Goal: Task Accomplishment & Management: Manage account settings

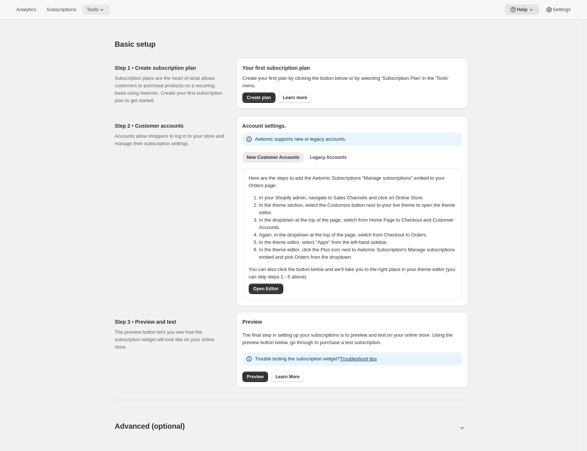
click at [106, 7] on icon at bounding box center [101, 9] width 7 height 7
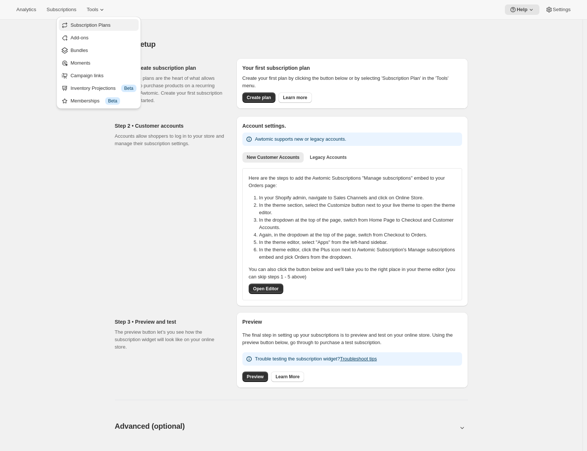
click at [85, 26] on span "Subscription Plans" at bounding box center [91, 25] width 40 height 6
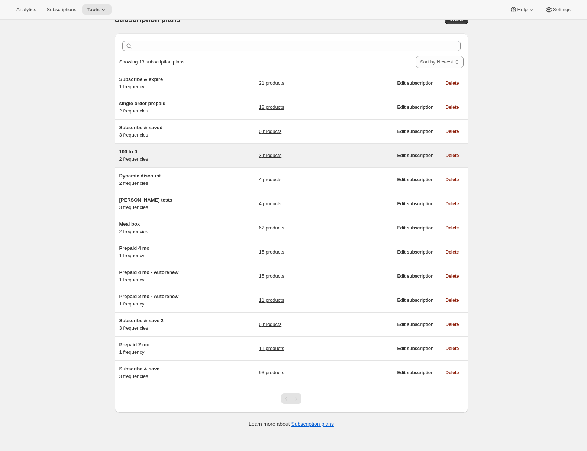
scroll to position [20, 0]
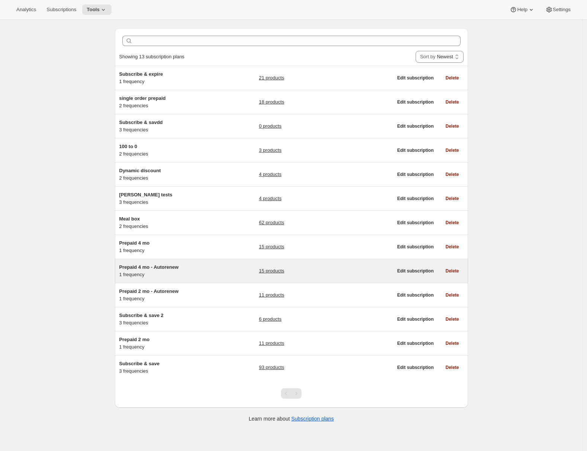
click at [191, 272] on div "Prepaid 4 mo - Autorenew 1 frequency" at bounding box center [165, 271] width 93 height 15
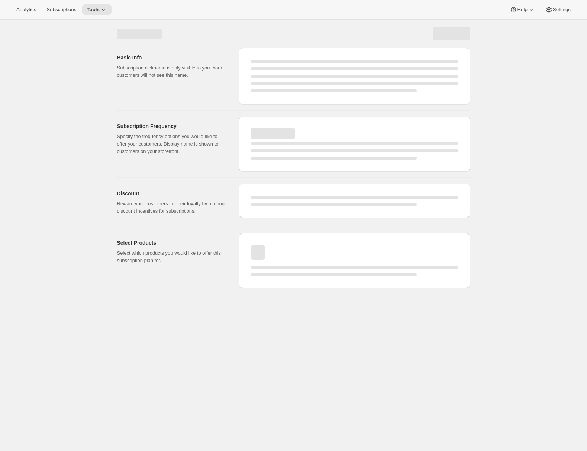
select select "WEEK"
select select "MONTH"
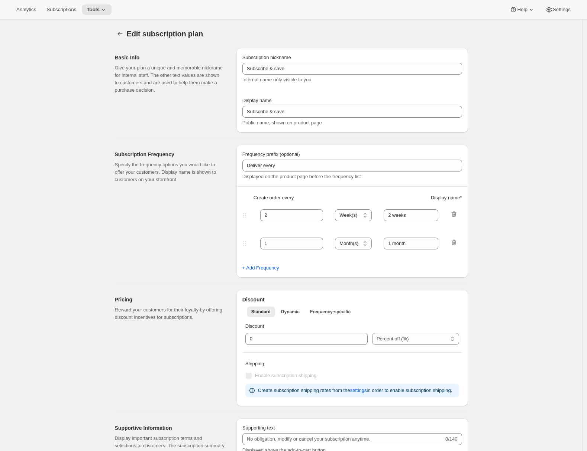
type input "Prepaid 4 mo - Autorenew"
type input "Prepaid - Autorenew"
select select "ENABLED"
select select "MONTH"
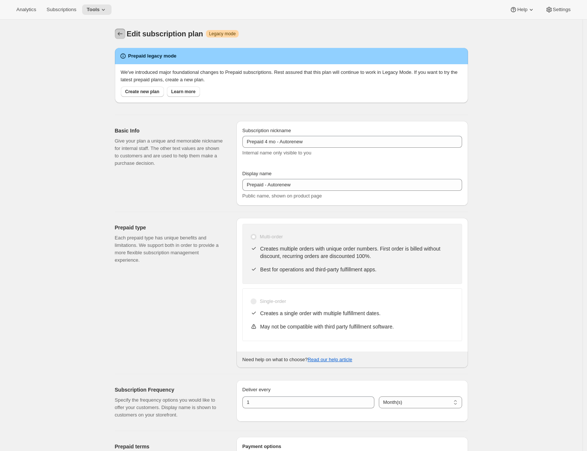
click at [119, 36] on icon "Subscription plans" at bounding box center [119, 33] width 7 height 7
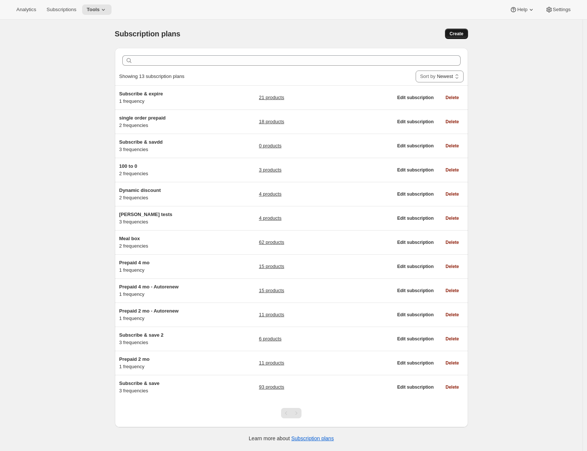
click at [466, 36] on button "Create" at bounding box center [456, 34] width 23 height 10
select select "WEEK"
select select "MONTH"
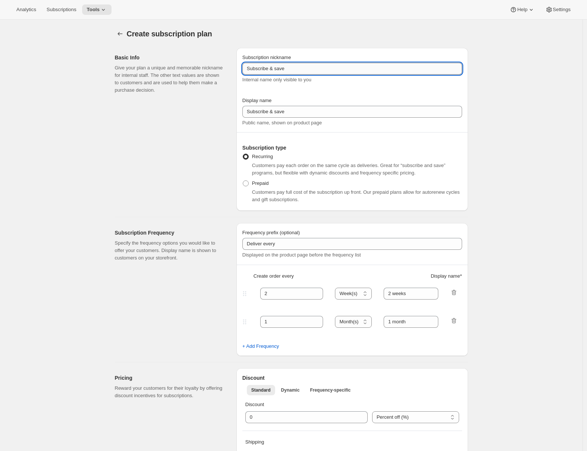
click at [310, 70] on input "Subscribe & save" at bounding box center [352, 69] width 220 height 12
click at [245, 181] on span at bounding box center [246, 184] width 6 height 6
click at [243, 181] on input "Prepaid" at bounding box center [243, 181] width 0 height 0
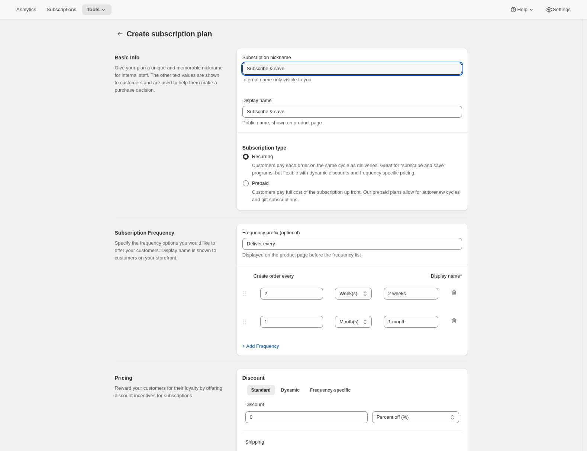
radio input "true"
select select "MONTH"
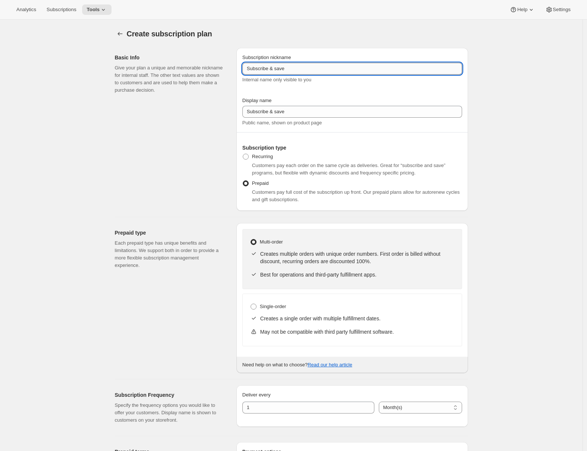
click at [279, 69] on input "Subscribe & save" at bounding box center [352, 69] width 220 height 12
type input "Prepaid v3 4 mo, Autorenew"
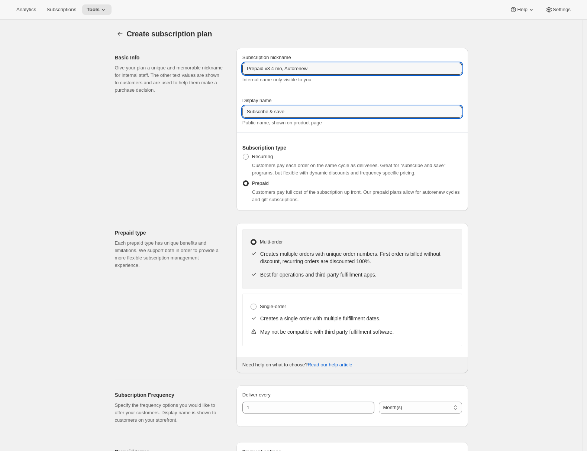
click at [297, 113] on input "Subscribe & save" at bounding box center [352, 112] width 220 height 12
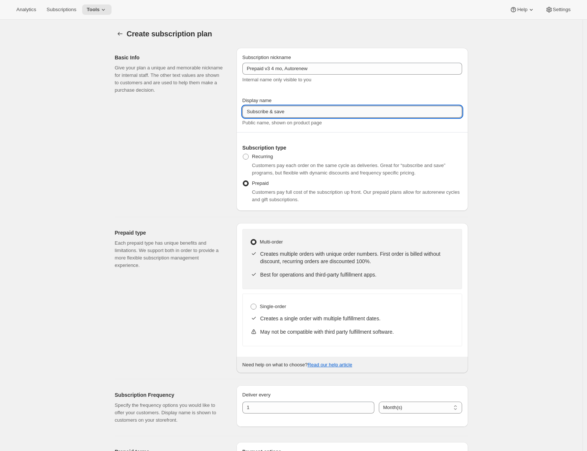
click at [297, 113] on input "Subscribe & save" at bounding box center [352, 112] width 220 height 12
paste input "Prepaid v3 4 mo, Autorenew"
type input "Prepaid v3 4 mo, Autorenew"
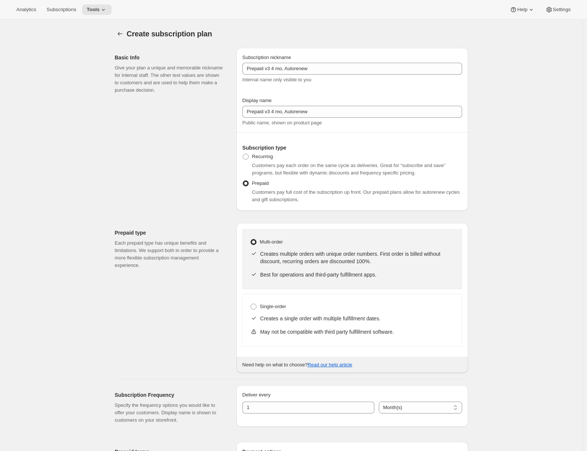
click at [129, 240] on p "Each prepaid type has unique benefits and limitations. We support both in order…" at bounding box center [170, 255] width 110 height 30
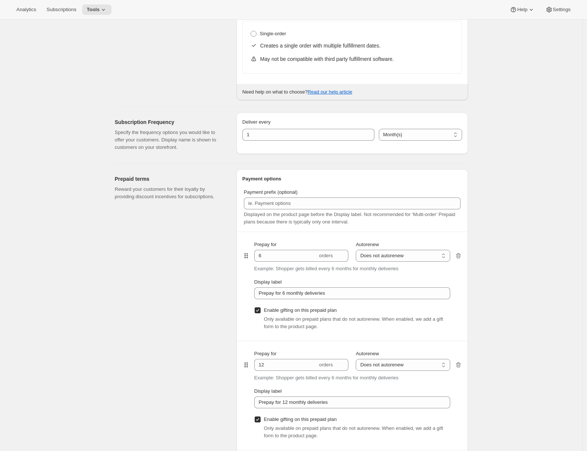
scroll to position [512, 0]
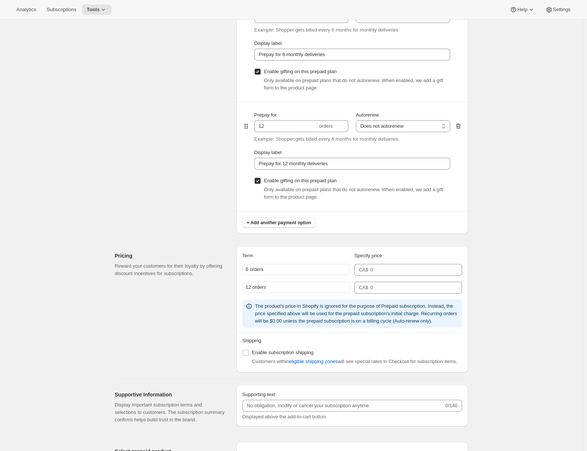
click at [462, 124] on icon "button" at bounding box center [457, 126] width 7 height 7
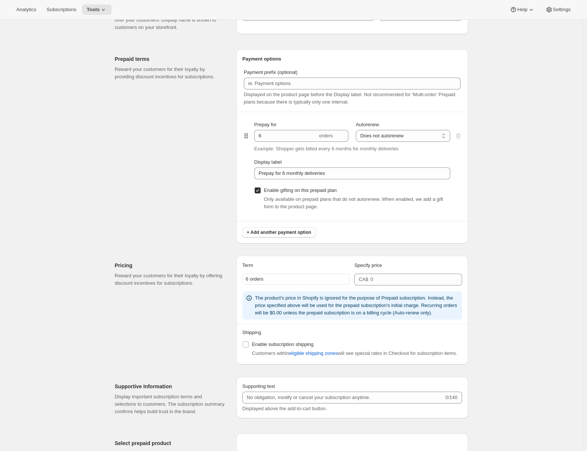
scroll to position [317, 0]
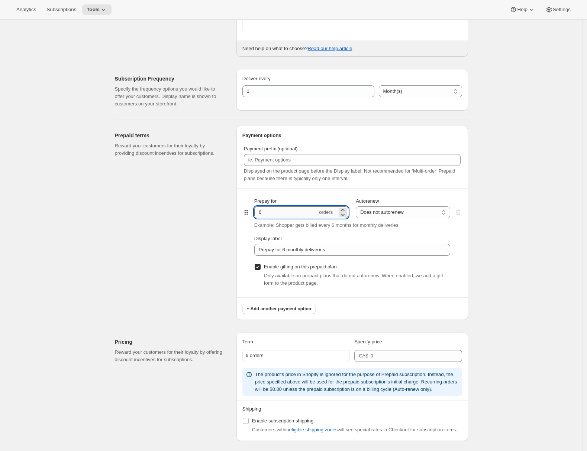
drag, startPoint x: 267, startPoint y: 216, endPoint x: 257, endPoint y: 214, distance: 10.4
click at [257, 214] on input "6" at bounding box center [285, 213] width 63 height 12
type input "4"
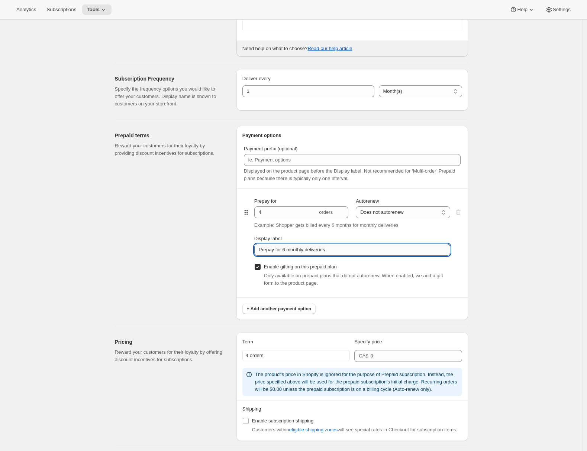
click at [288, 251] on input "Prepay for 6 monthly deliveries" at bounding box center [352, 250] width 196 height 12
type input "Prepay for 4 monthly deliveries"
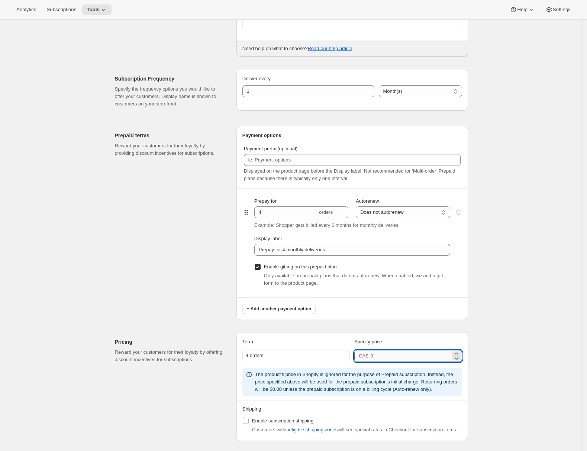
click at [383, 357] on input "number" at bounding box center [410, 356] width 80 height 12
type input "50"
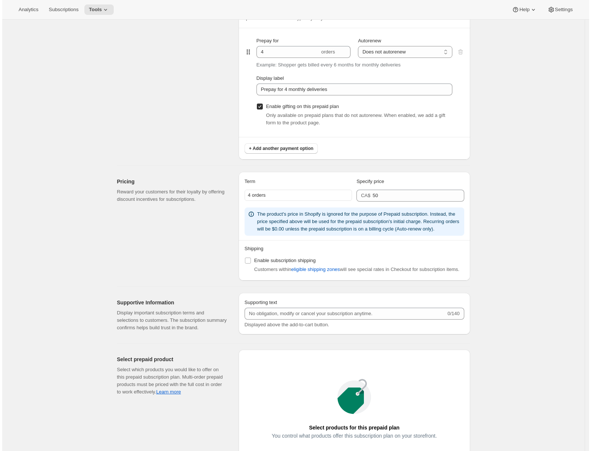
scroll to position [0, 0]
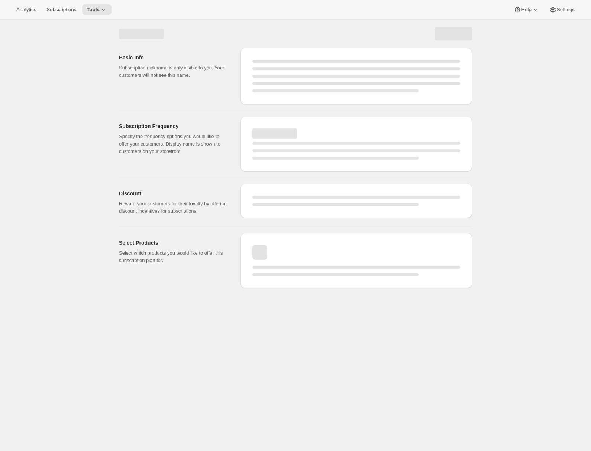
select select "WEEK"
select select "MONTH"
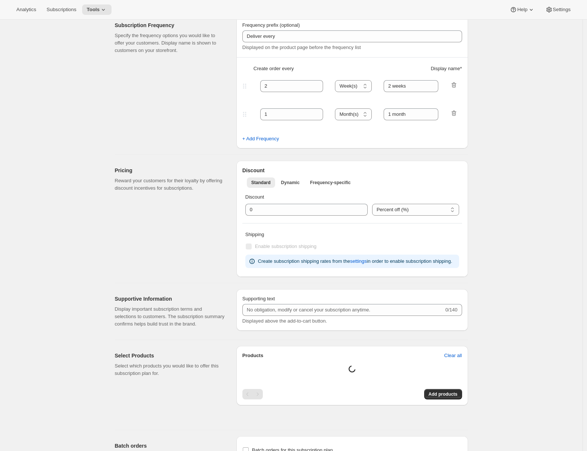
type input "Prepaid v3 4 mo, Autorenew"
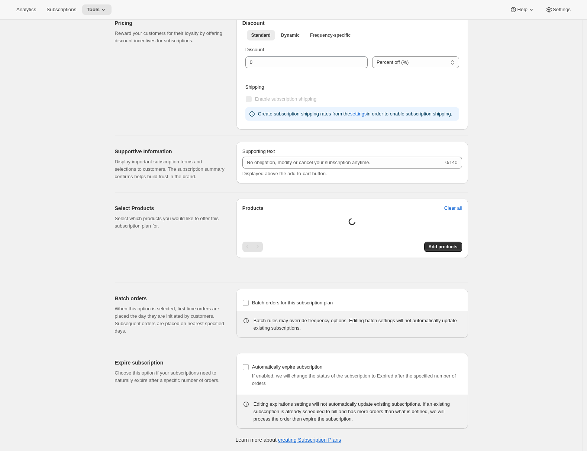
select select "MONTH"
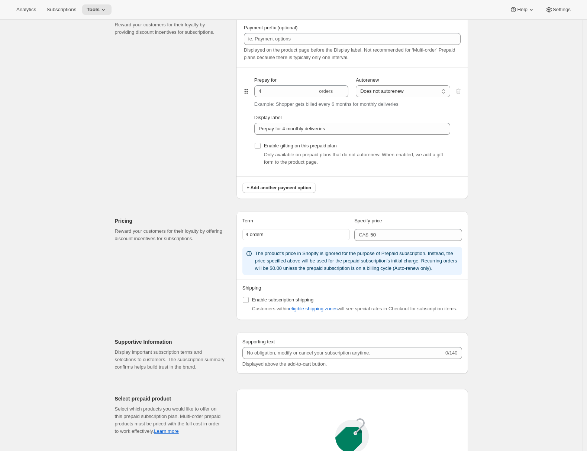
scroll to position [619, 0]
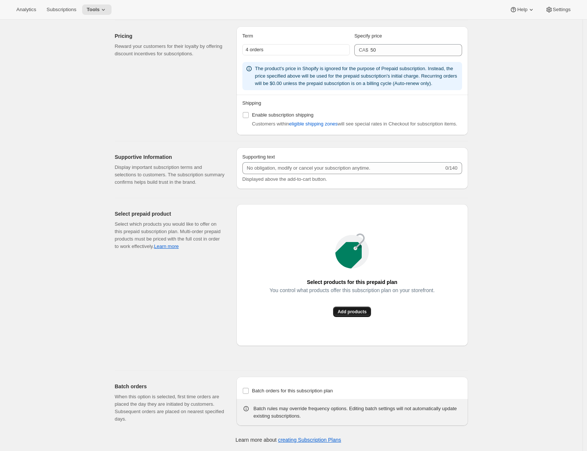
click at [353, 317] on button "Add products" at bounding box center [352, 312] width 38 height 10
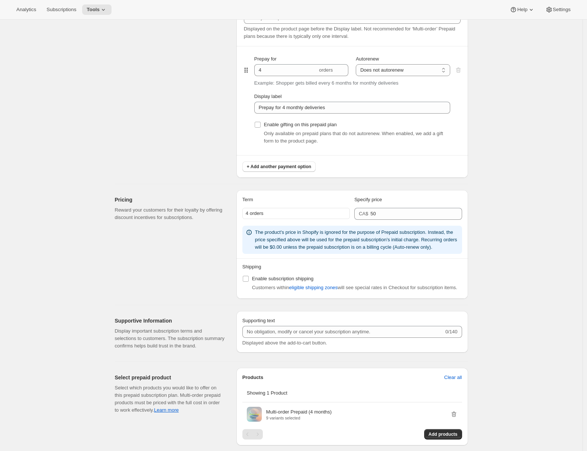
scroll to position [0, 0]
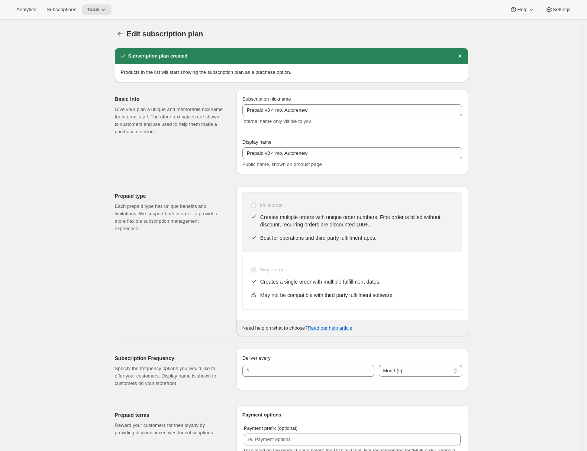
click at [105, 7] on icon at bounding box center [103, 9] width 7 height 7
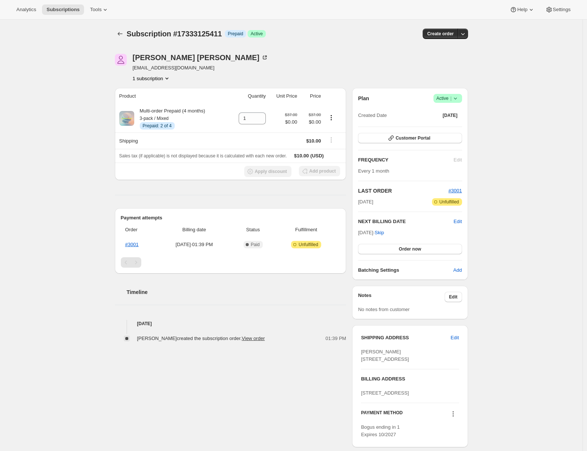
click at [94, 103] on div "Subscription #17333125411. This page is ready Subscription #17333125411 Info Pr…" at bounding box center [291, 268] width 582 height 496
drag, startPoint x: 324, startPoint y: 122, endPoint x: 311, endPoint y: 120, distance: 13.1
click at [311, 120] on span "$0.00" at bounding box center [311, 122] width 19 height 7
drag, startPoint x: 73, startPoint y: 141, endPoint x: 99, endPoint y: 131, distance: 27.9
click at [73, 141] on div "Subscription #17333125411. This page is ready Subscription #17333125411 Info Pr…" at bounding box center [291, 268] width 582 height 496
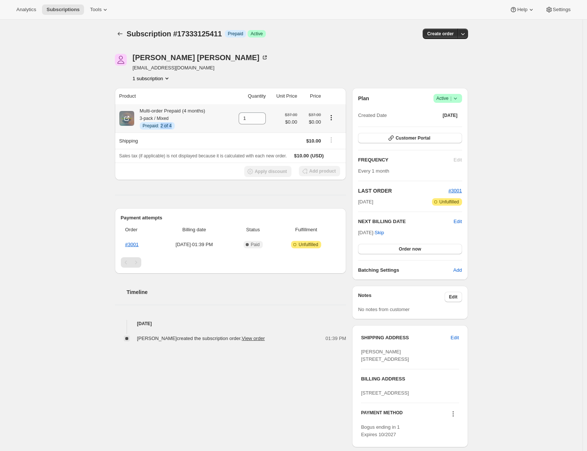
drag, startPoint x: 164, startPoint y: 127, endPoint x: 179, endPoint y: 127, distance: 14.9
click at [179, 127] on div "Info Prepaid: 2 of 4" at bounding box center [172, 125] width 65 height 7
click at [46, 144] on div "Subscription #17333125411. This page is ready Subscription #17333125411 Info Pr…" at bounding box center [291, 268] width 582 height 496
click at [321, 143] on span "$10.00" at bounding box center [313, 141] width 15 height 6
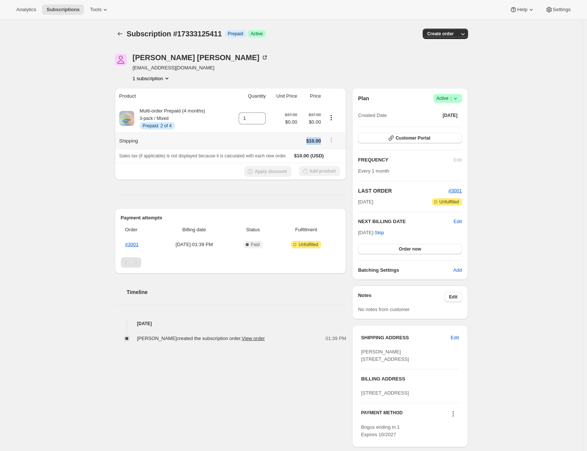
click at [321, 143] on span "$10.00" at bounding box center [313, 141] width 15 height 6
click at [75, 152] on div "Subscription #17333125411. This page is ready Subscription #17333125411 Info Pr…" at bounding box center [291, 268] width 582 height 496
click at [337, 142] on tr "Shipping $10.00" at bounding box center [230, 141] width 231 height 16
click at [339, 157] on th "Sales tax (if applicable) is not displayed because it is calculated with each n…" at bounding box center [230, 156] width 231 height 14
click at [39, 191] on div "Subscription #17333125411. This page is ready Subscription #17333125411 Info Pr…" at bounding box center [291, 268] width 582 height 496
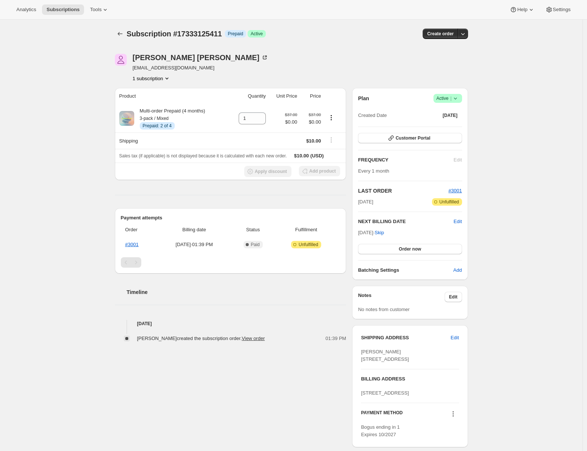
click at [507, 229] on div "Subscription #17333125411. This page is ready Subscription #17333125411 Info Pr…" at bounding box center [291, 268] width 582 height 496
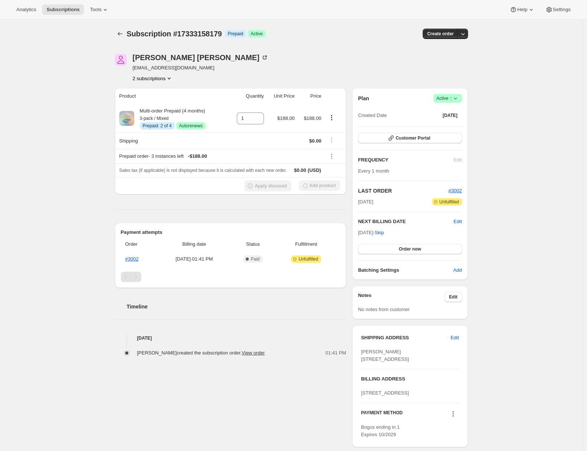
click at [86, 123] on div "Subscription #17333158179. This page is ready Subscription #17333158179 Info Pr…" at bounding box center [291, 268] width 582 height 496
drag, startPoint x: 324, startPoint y: 120, endPoint x: 274, endPoint y: 121, distance: 50.2
click at [274, 121] on tr "Multi-order Prepaid (4 months) 3-pack / Mixed Info Prepaid: 2 of 4 Success Auto…" at bounding box center [230, 118] width 231 height 28
drag, startPoint x: 219, startPoint y: 158, endPoint x: 125, endPoint y: 153, distance: 94.1
click at [125, 153] on div "Prepaid order - 3 instances left - $188.00" at bounding box center [220, 156] width 202 height 7
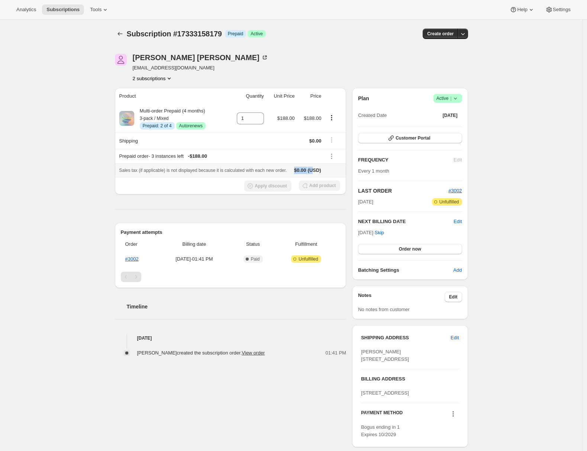
drag, startPoint x: 308, startPoint y: 167, endPoint x: 325, endPoint y: 169, distance: 17.2
click at [306, 169] on span "$0.00 (USD)" at bounding box center [300, 170] width 12 height 7
click at [40, 194] on div "Subscription #17333158179. This page is ready Subscription #17333158179 Info Pr…" at bounding box center [291, 268] width 582 height 496
click at [88, 195] on div "Subscription #17333158179. This page is ready Subscription #17333158179 Info Pr…" at bounding box center [291, 268] width 582 height 496
drag, startPoint x: 221, startPoint y: 158, endPoint x: 119, endPoint y: 154, distance: 102.3
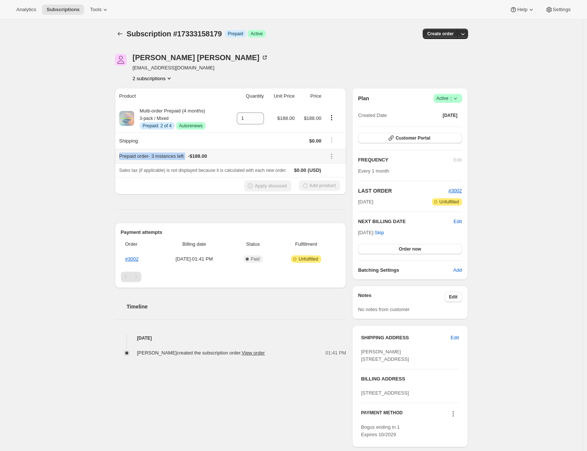
click at [119, 154] on th "Prepaid order - 3 instances left - $188.00" at bounding box center [219, 156] width 209 height 14
click at [60, 162] on div "Subscription #17333158179. This page is ready Subscription #17333158179 Info Pr…" at bounding box center [291, 268] width 582 height 496
click at [88, 184] on div "Subscription #17333158179. This page is ready Subscription #17333158179 Info Pr…" at bounding box center [291, 268] width 582 height 496
drag, startPoint x: 192, startPoint y: 156, endPoint x: 120, endPoint y: 156, distance: 71.7
click at [120, 156] on th "Prepaid order - 3 instances left - $188.00" at bounding box center [219, 156] width 209 height 14
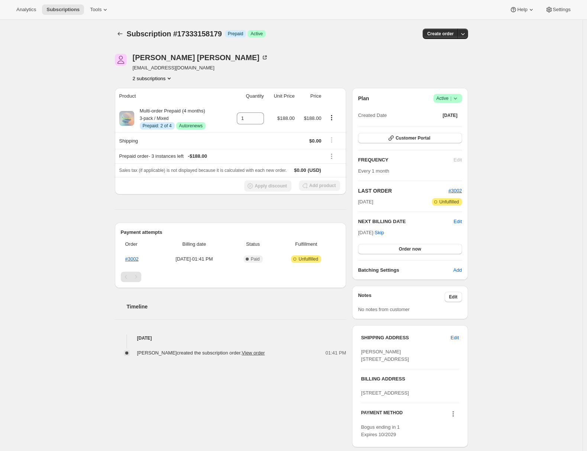
click at [108, 174] on div "Subscription #17333158179. This page is ready Subscription #17333158179 Info Pr…" at bounding box center [291, 268] width 371 height 496
click at [134, 159] on div "Prepaid order - 3 instances left - $188.00" at bounding box center [220, 156] width 202 height 7
click at [136, 260] on link "#3002" at bounding box center [131, 259] width 13 height 6
